Goal: Find contact information: Find contact information

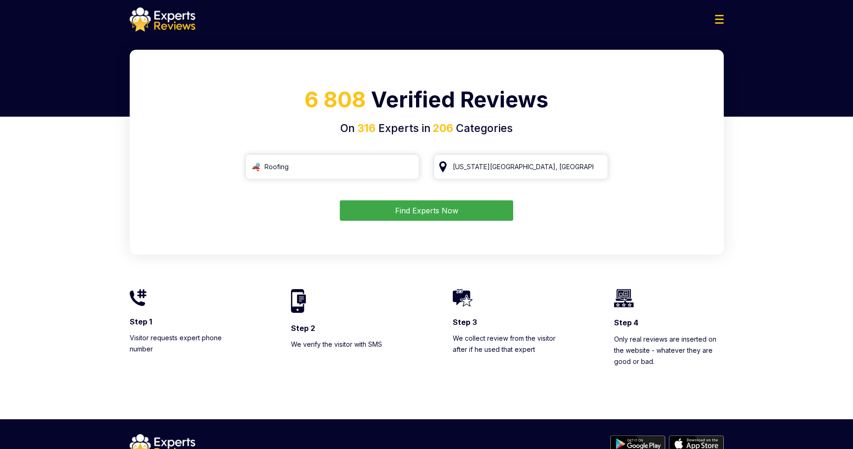
click at [410, 208] on button "Find Experts Now" at bounding box center [426, 210] width 173 height 20
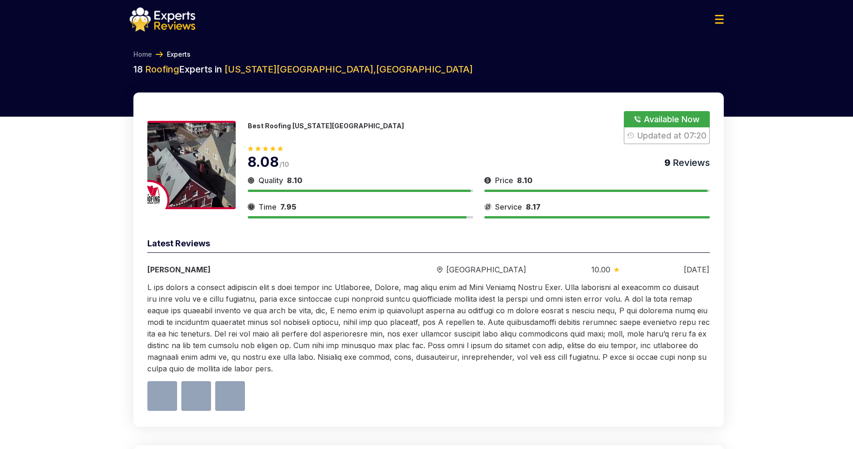
click at [680, 115] on button "Show Number" at bounding box center [666, 127] width 85 height 33
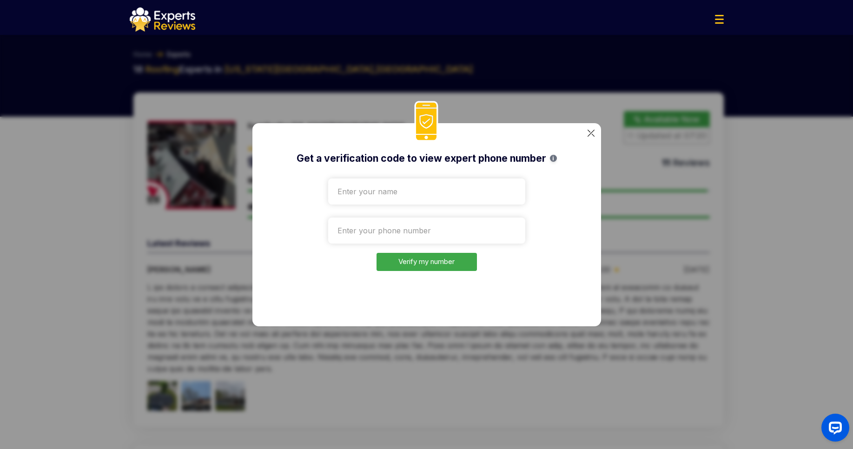
click at [359, 187] on input "text" at bounding box center [426, 191] width 197 height 26
click at [382, 225] on input "tel" at bounding box center [426, 230] width 197 height 26
click at [394, 195] on input "text" at bounding box center [426, 191] width 197 height 26
click at [380, 220] on input "tel" at bounding box center [426, 230] width 197 height 26
click at [393, 192] on input "text" at bounding box center [426, 191] width 197 height 26
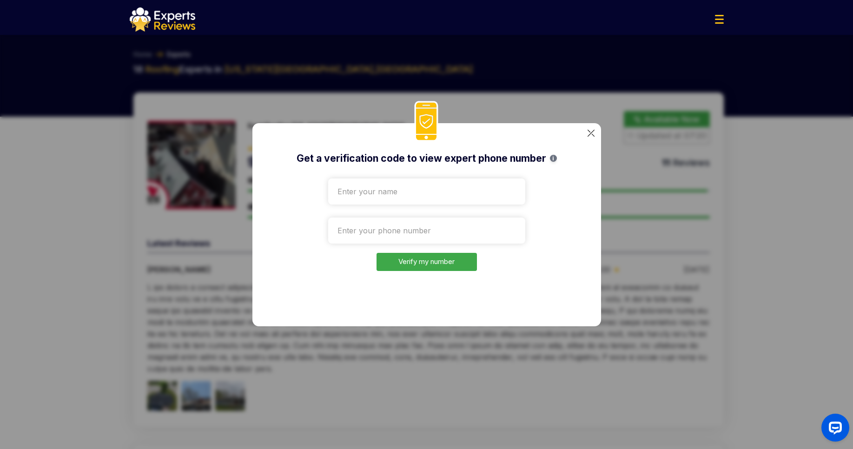
click at [551, 187] on div "Get a verification code to view expert phone number i Verify my number" at bounding box center [426, 224] width 348 height 203
click at [436, 192] on input "text" at bounding box center [426, 191] width 197 height 26
click at [403, 240] on input "tel" at bounding box center [426, 230] width 197 height 26
click at [586, 132] on div "Get a verification code to view expert phone number i Verify my number" at bounding box center [426, 224] width 348 height 203
click at [451, 194] on input "text" at bounding box center [426, 191] width 197 height 26
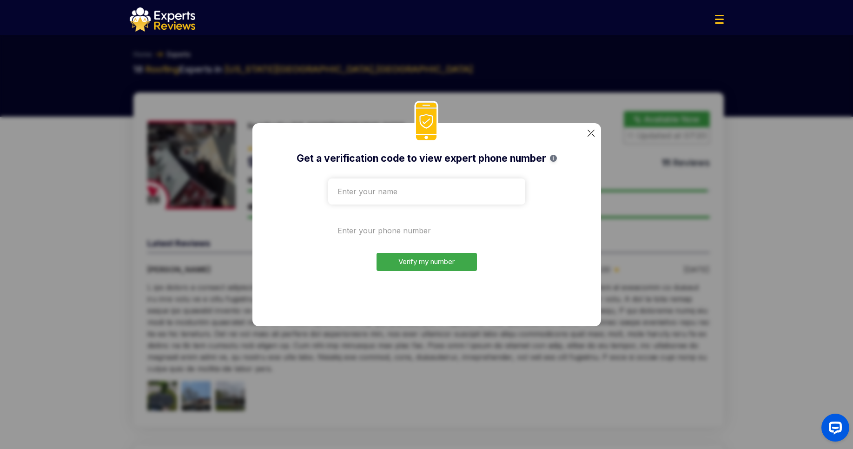
click at [430, 228] on input "tel" at bounding box center [426, 230] width 197 height 26
click at [565, 167] on div "Get a verification code to view expert phone number i Verify my number" at bounding box center [426, 224] width 348 height 203
click at [592, 131] on img at bounding box center [590, 133] width 7 height 7
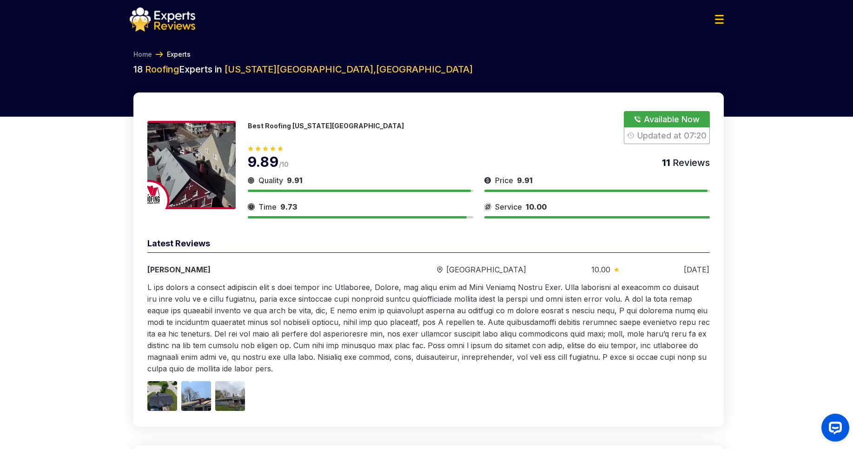
click at [666, 119] on button "Show Number" at bounding box center [666, 127] width 85 height 33
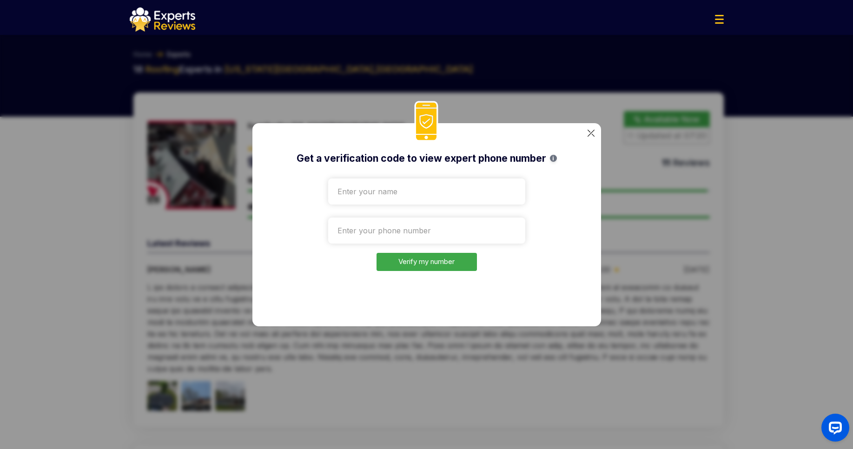
click at [590, 132] on img at bounding box center [590, 133] width 7 height 7
